Goal: Communication & Community: Answer question/provide support

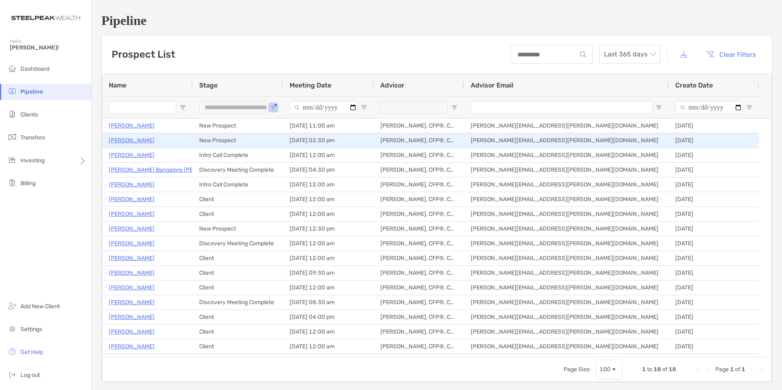
click at [126, 138] on p "[PERSON_NAME]" at bounding box center [132, 140] width 46 height 10
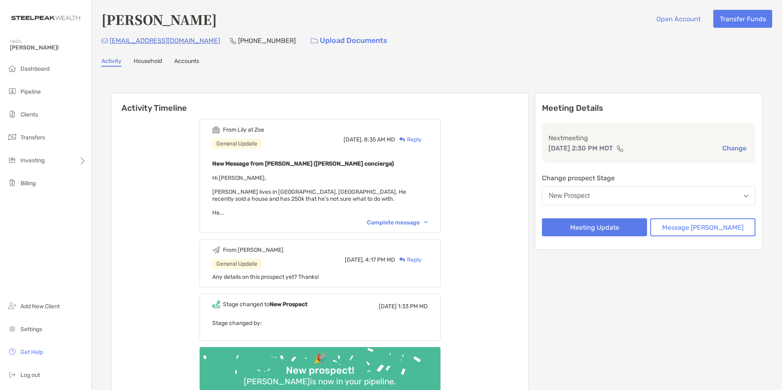
click at [416, 221] on div "Complete message" at bounding box center [397, 222] width 61 height 7
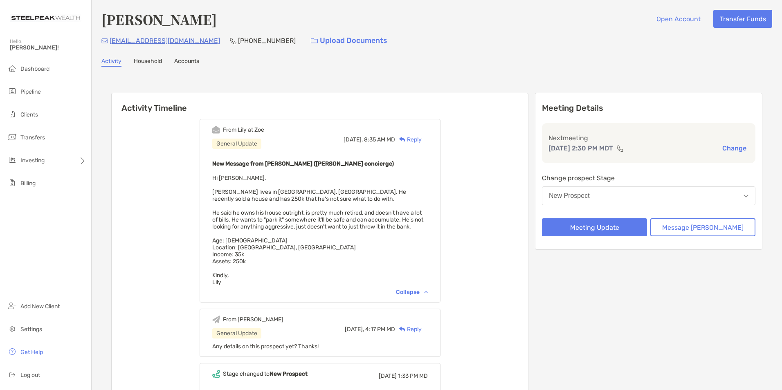
click at [661, 198] on button "New Prospect" at bounding box center [648, 195] width 213 height 19
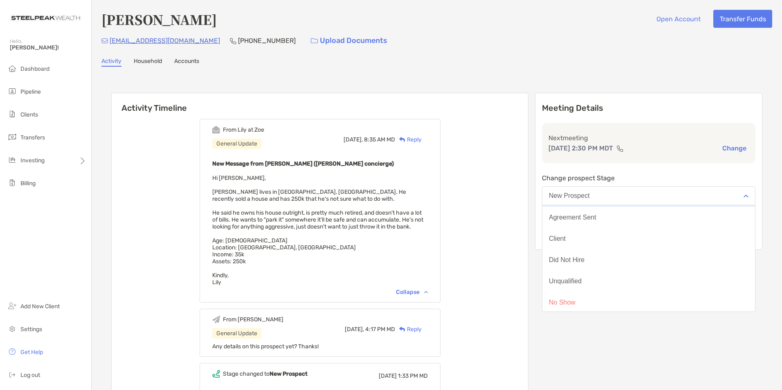
scroll to position [64, 0]
click at [575, 298] on div "No Show" at bounding box center [562, 300] width 27 height 7
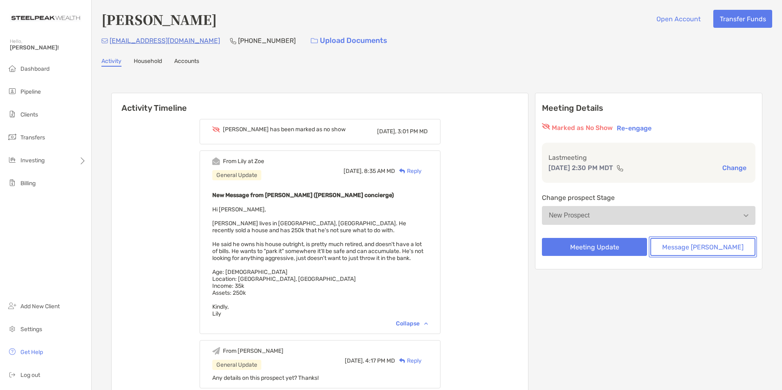
click at [690, 247] on button "Message Zoe" at bounding box center [702, 247] width 105 height 18
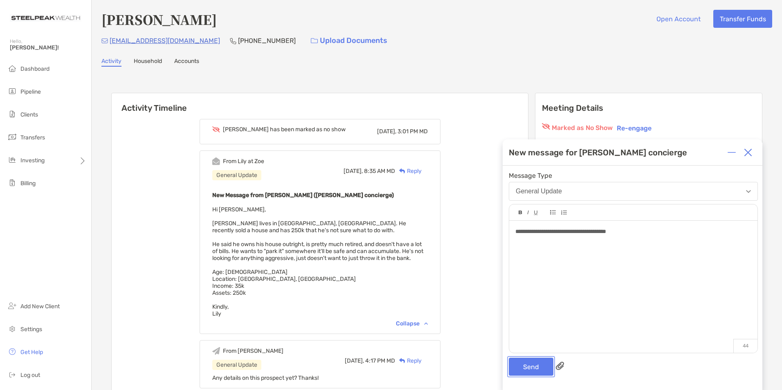
click at [529, 372] on button "Send" at bounding box center [531, 367] width 45 height 18
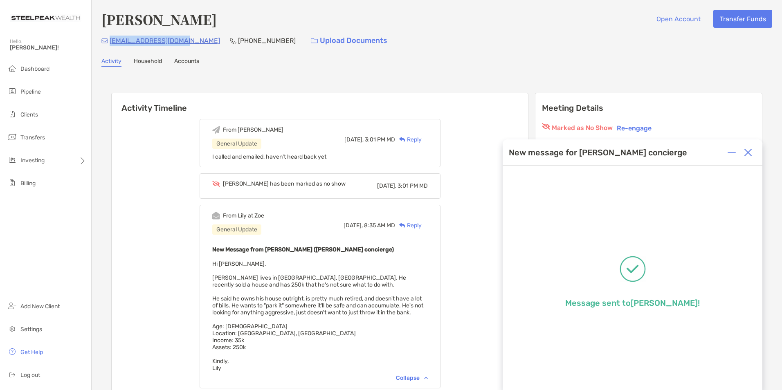
drag, startPoint x: 110, startPoint y: 40, endPoint x: 183, endPoint y: 41, distance: 73.6
click at [183, 41] on div "mjeffries15@yahoo.com (775) 686-0125 Upload Documents" at bounding box center [436, 41] width 671 height 18
copy p "mjeffries15@yahoo.com"
